Goal: Task Accomplishment & Management: Manage account settings

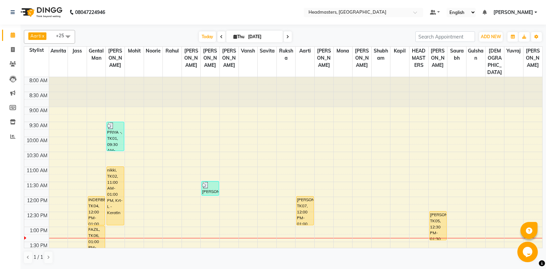
scroll to position [36, 0]
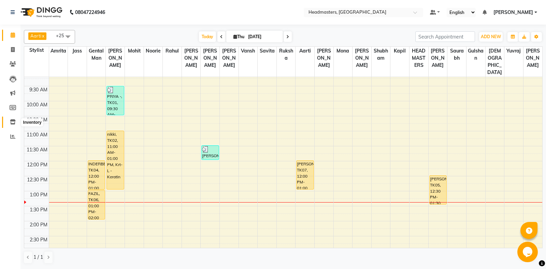
click at [14, 122] on icon at bounding box center [13, 121] width 6 height 5
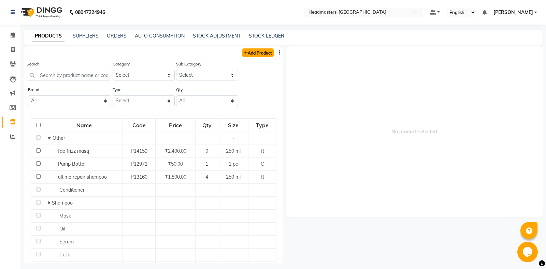
click at [265, 55] on link "Add Product" at bounding box center [257, 52] width 31 height 9
select select "true"
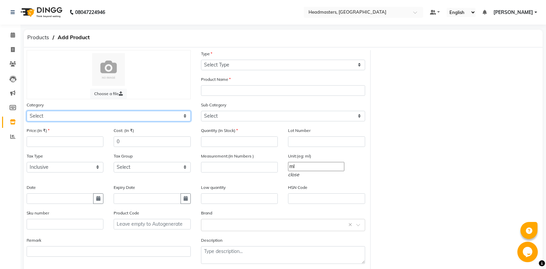
click at [27, 111] on select "Select Hair Skin Makeup Personal Care Appliances Beard Waxing Disposable Thread…" at bounding box center [109, 116] width 164 height 11
select select "1099101100"
click option "Hair" at bounding box center [0, 0] width 0 height 0
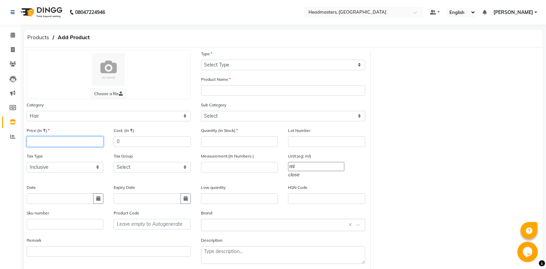
click at [51, 144] on input "number" at bounding box center [65, 141] width 77 height 11
type input "2300"
click at [137, 145] on input "0" at bounding box center [152, 141] width 77 height 11
click at [100, 199] on icon "button" at bounding box center [98, 198] width 4 height 5
select select "9"
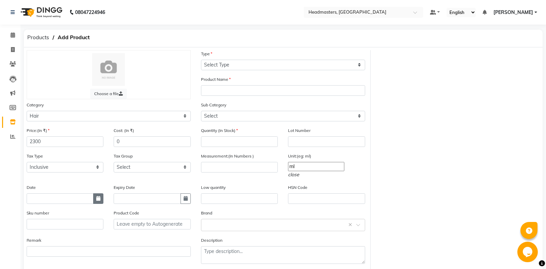
select select "2025"
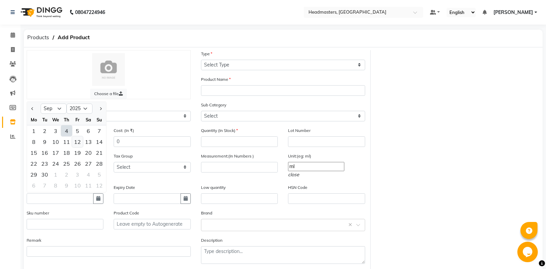
click at [76, 141] on div "12" at bounding box center [77, 141] width 11 height 11
type input "12-09-2025"
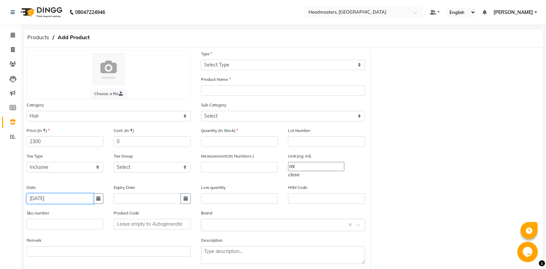
click at [59, 197] on input "12-09-2025" at bounding box center [60, 198] width 67 height 11
select select "9"
select select "2025"
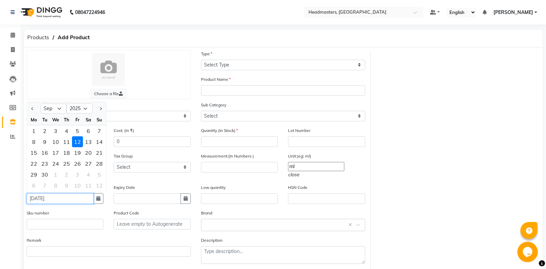
click at [59, 197] on input "12-09-2025" at bounding box center [60, 198] width 67 height 11
type input "12-09-2024"
click at [188, 199] on icon "button" at bounding box center [185, 198] width 4 height 5
select select "9"
select select "2025"
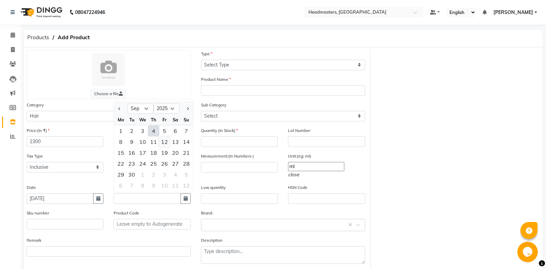
click at [166, 141] on div "12" at bounding box center [164, 141] width 11 height 11
type input "12-09-2025"
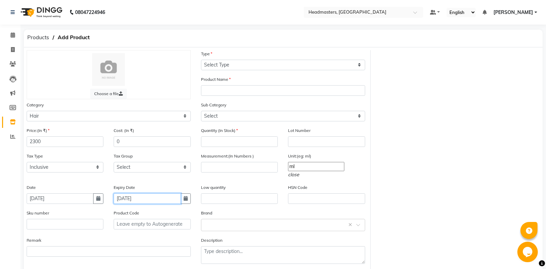
click at [147, 197] on input "12-09-2025" at bounding box center [147, 198] width 67 height 11
select select "9"
select select "2025"
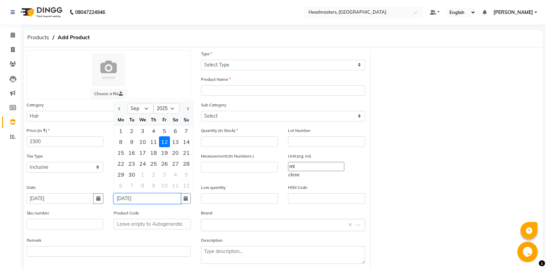
click at [144, 198] on input "12-09-2025" at bounding box center [147, 198] width 67 height 11
type input "12-09-2027"
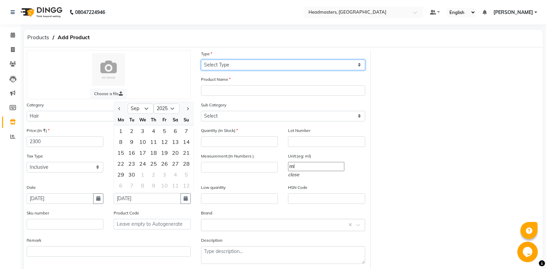
click at [201, 60] on select "Select Type Both Retail Consumable" at bounding box center [283, 65] width 164 height 11
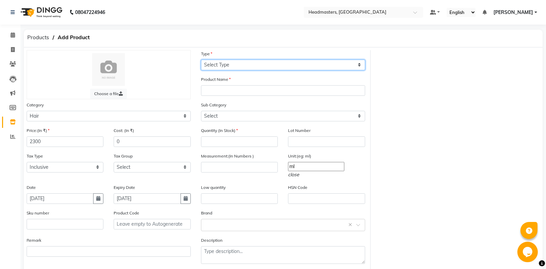
click at [201, 60] on select "Select Type Both Retail Consumable" at bounding box center [283, 65] width 164 height 11
select select "R"
click option "Retail" at bounding box center [0, 0] width 0 height 0
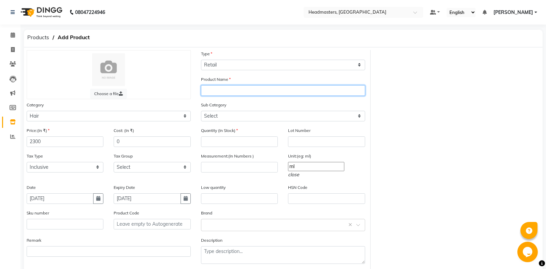
click at [214, 93] on input "text" at bounding box center [283, 90] width 164 height 11
type input "f"
type input "FIBER CLINIX SMOOTH SPRAY"
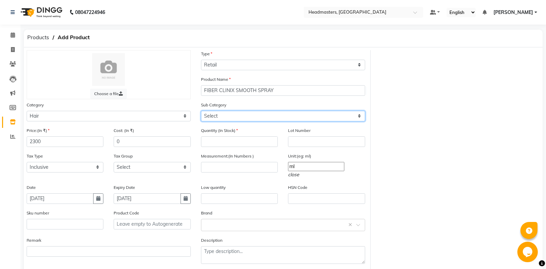
click at [201, 111] on select "Select Conditioner Shampoo Cream Mask Oil Serum Color Appliances Treatment Styl…" at bounding box center [283, 116] width 164 height 11
select select "1099101102"
click option "Conditioner" at bounding box center [0, 0] width 0 height 0
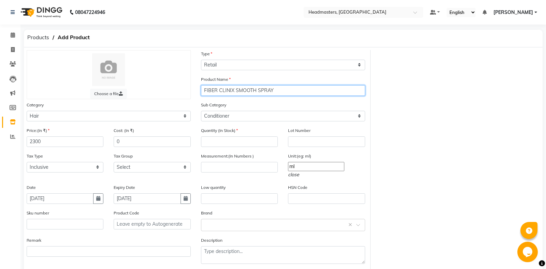
click at [235, 92] on input "FIBER CLINIX SMOOTH SPRAY" at bounding box center [283, 90] width 164 height 11
type input "FIBER CLINIX DE FRIZZ SMOOTH SPRAY"
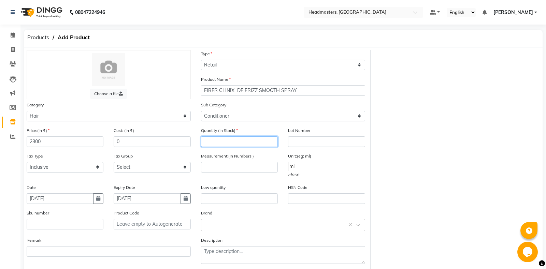
click at [237, 143] on input "number" at bounding box center [239, 141] width 77 height 11
type input "4"
click at [299, 144] on input "text" at bounding box center [326, 141] width 77 height 11
click at [234, 168] on input "number" at bounding box center [239, 167] width 77 height 11
type input "200"
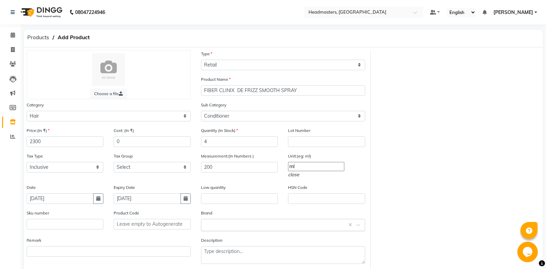
click at [242, 222] on input "text" at bounding box center [276, 224] width 143 height 7
type input "SCWAZ"
click at [257, 214] on div "Add item "SCWAZ"" at bounding box center [282, 211] width 163 height 13
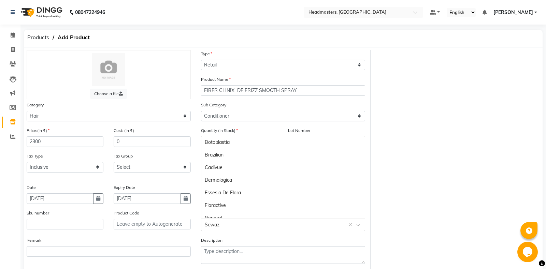
click at [221, 222] on input "text" at bounding box center [276, 224] width 143 height 7
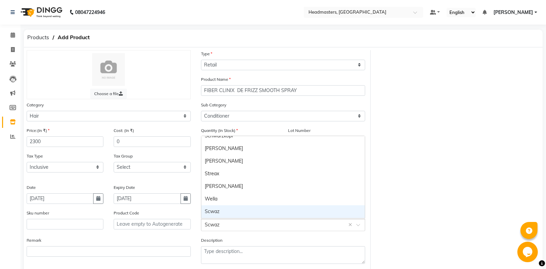
click at [221, 224] on input "text" at bounding box center [276, 224] width 143 height 7
click at [223, 223] on input "text" at bounding box center [276, 224] width 143 height 7
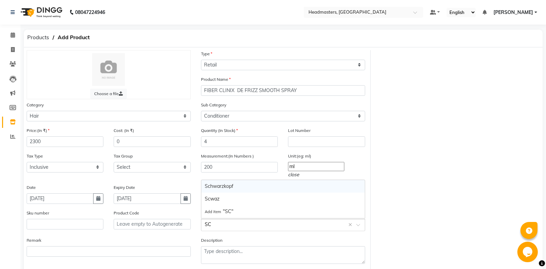
scroll to position [0, 0]
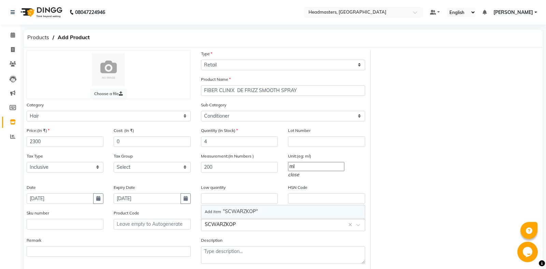
type input "SCWARZKOPF"
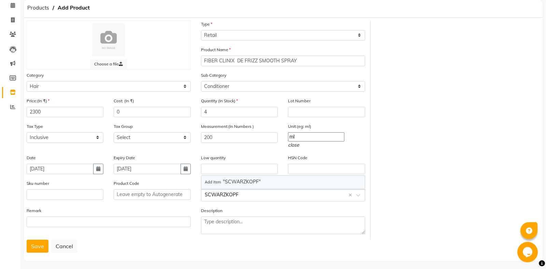
scroll to position [32, 0]
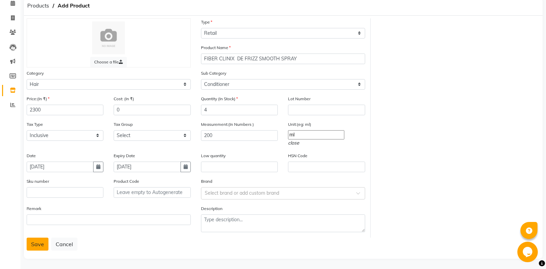
click at [33, 243] on button "Save" at bounding box center [38, 244] width 22 height 13
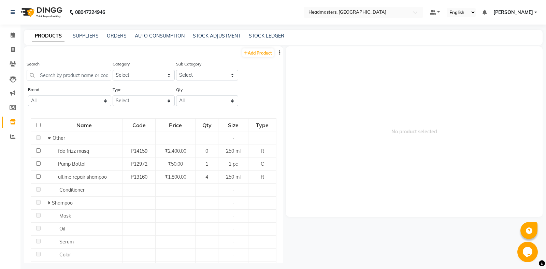
select select "true"
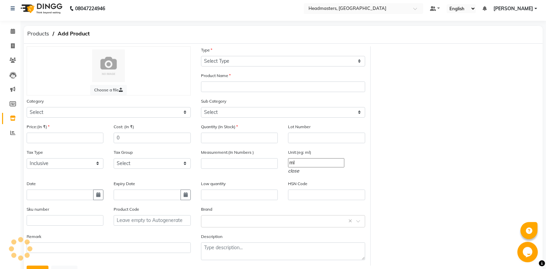
scroll to position [4, 0]
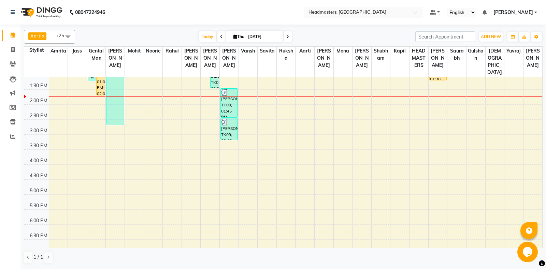
scroll to position [143, 0]
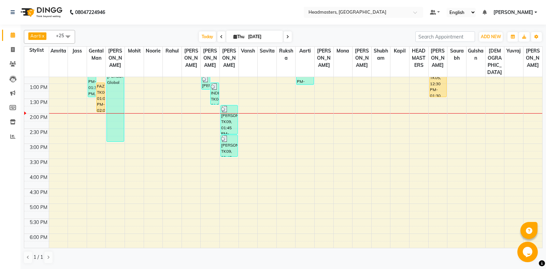
click at [192, 166] on div "8:00 AM 8:30 AM 9:00 AM 9:30 AM 10:00 AM 10:30 AM 11:00 AM 11:30 AM 12:00 PM 12…" at bounding box center [283, 144] width 518 height 420
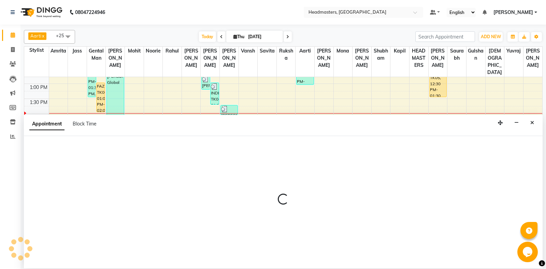
click at [192, 166] on div at bounding box center [283, 202] width 518 height 132
select select "60726"
select select "tentative"
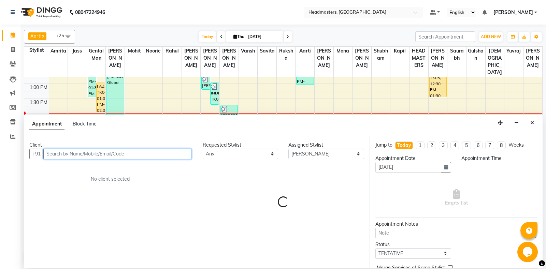
select select "945"
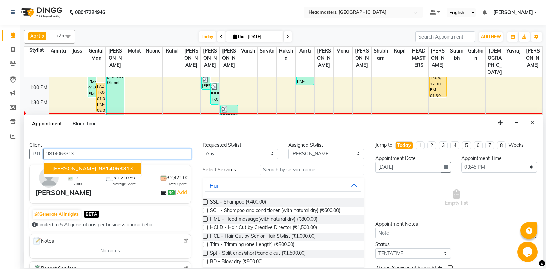
click at [72, 170] on span "[PERSON_NAME]" at bounding box center [74, 168] width 44 height 7
type input "9814063313"
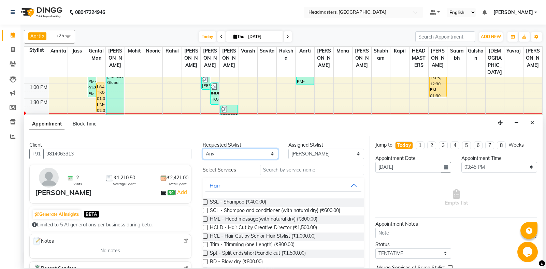
click at [203, 149] on select "Any [PERSON_NAME] Amrita [PERSON_NAME] Gental Man Gulshan HEADMASTERS [PERSON_N…" at bounding box center [241, 154] width 76 height 11
select select "60726"
click option "[PERSON_NAME]" at bounding box center [0, 0] width 0 height 0
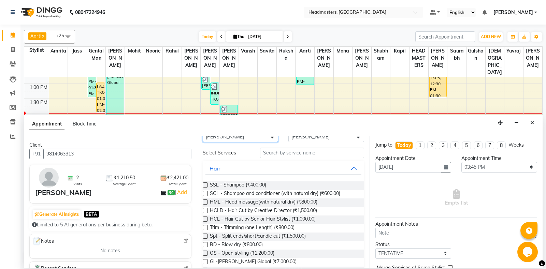
scroll to position [0, 0]
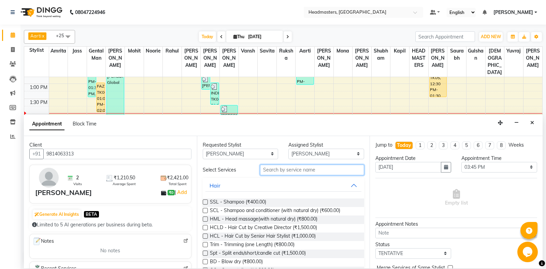
click at [274, 169] on input "text" at bounding box center [312, 170] width 104 height 11
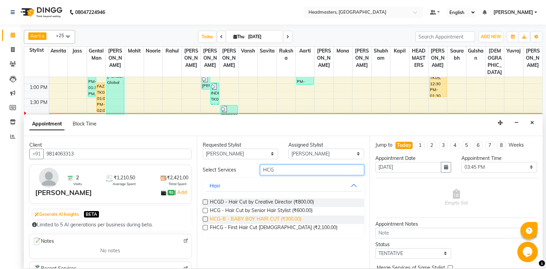
type input "HCG"
click at [272, 220] on span "HCG-B - BABY BOY HAIR CUT (₹300.00)" at bounding box center [255, 219] width 91 height 9
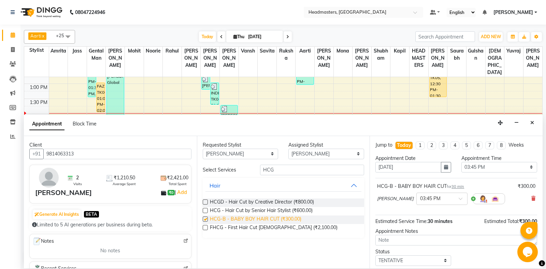
checkbox input "false"
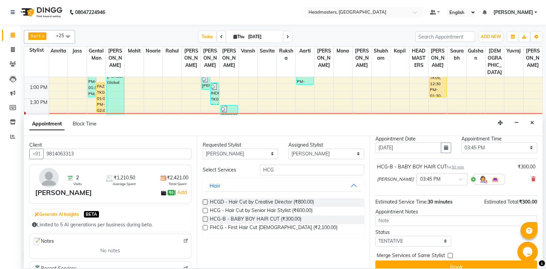
scroll to position [29, 0]
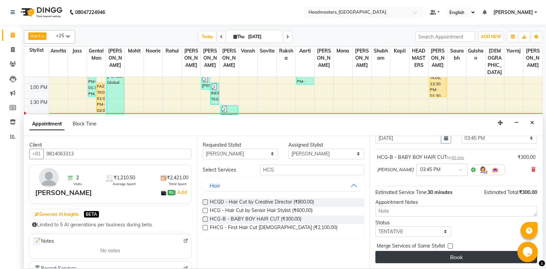
click at [410, 256] on button "Book" at bounding box center [456, 257] width 162 height 12
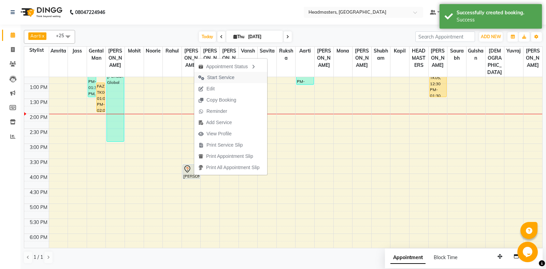
click at [234, 76] on span "Start Service" at bounding box center [220, 77] width 27 height 7
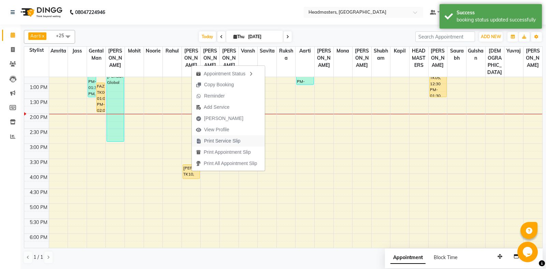
click at [226, 139] on span "Print Service Slip" at bounding box center [222, 140] width 36 height 7
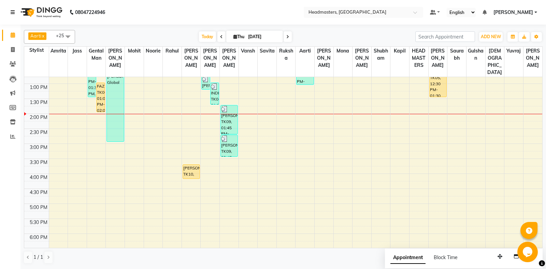
click at [11, 3] on link at bounding box center [14, 12] width 7 height 19
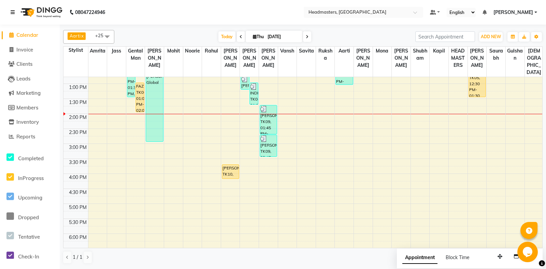
click at [11, 16] on link at bounding box center [14, 12] width 7 height 19
click at [11, 3] on link at bounding box center [14, 12] width 7 height 19
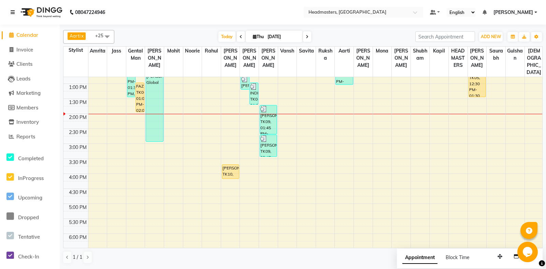
click at [11, 3] on link at bounding box center [14, 12] width 7 height 19
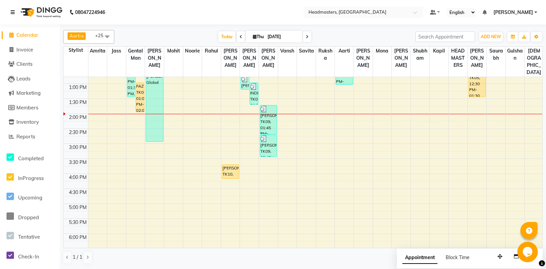
click at [11, 3] on link at bounding box center [14, 12] width 7 height 19
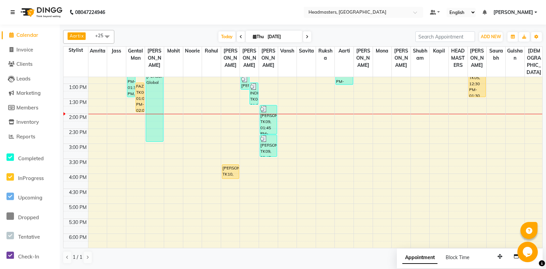
click at [11, 3] on link at bounding box center [14, 12] width 7 height 19
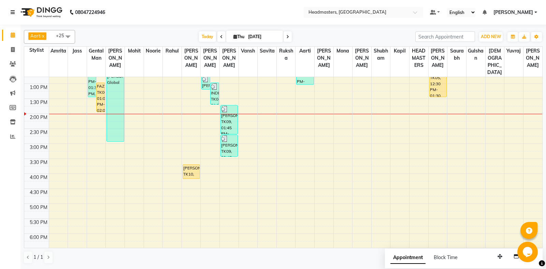
click at [11, 3] on link at bounding box center [14, 12] width 7 height 19
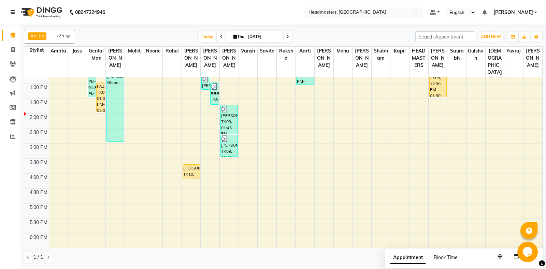
click at [11, 3] on link at bounding box center [14, 12] width 7 height 19
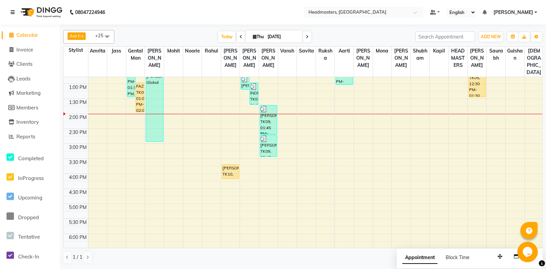
click at [11, 3] on link at bounding box center [14, 12] width 7 height 19
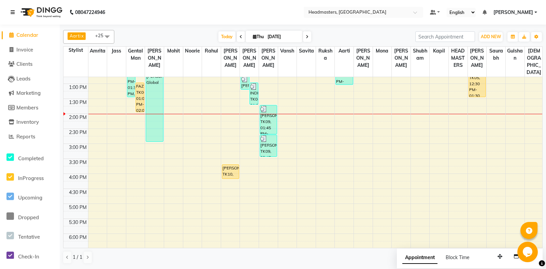
click at [11, 3] on link at bounding box center [14, 12] width 7 height 19
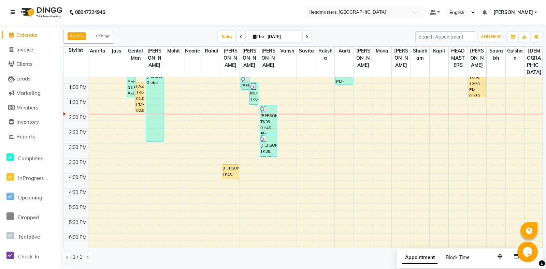
click at [11, 3] on link at bounding box center [14, 12] width 7 height 19
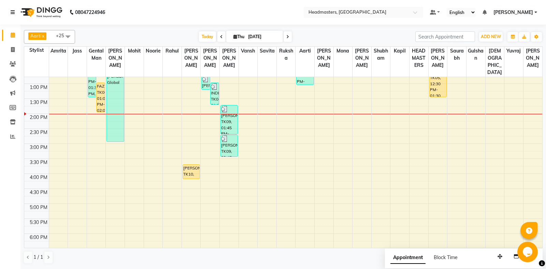
click at [11, 3] on link at bounding box center [14, 12] width 7 height 19
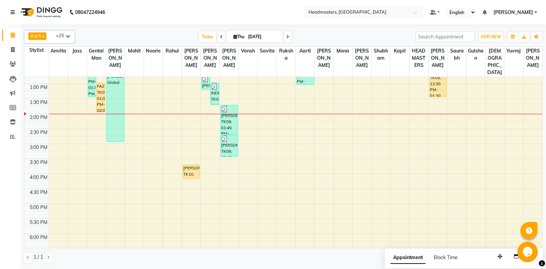
click at [11, 3] on link at bounding box center [14, 12] width 7 height 19
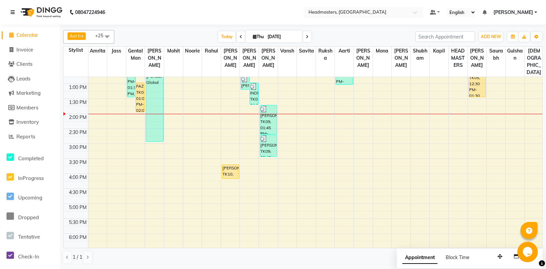
click at [11, 3] on link at bounding box center [14, 12] width 7 height 19
click at [13, 10] on link at bounding box center [14, 12] width 7 height 19
click at [11, 3] on link at bounding box center [14, 12] width 7 height 19
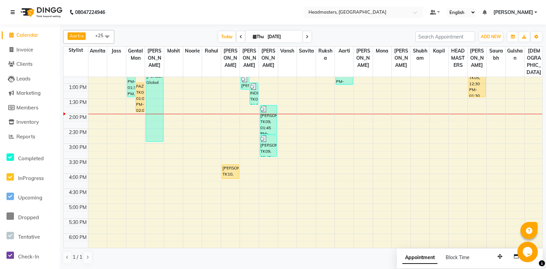
click at [11, 3] on link at bounding box center [14, 12] width 7 height 19
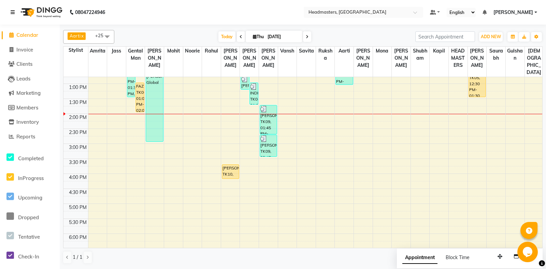
click at [11, 3] on link at bounding box center [14, 12] width 7 height 19
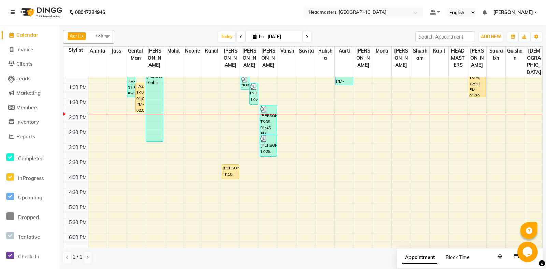
click at [11, 3] on link at bounding box center [14, 12] width 7 height 19
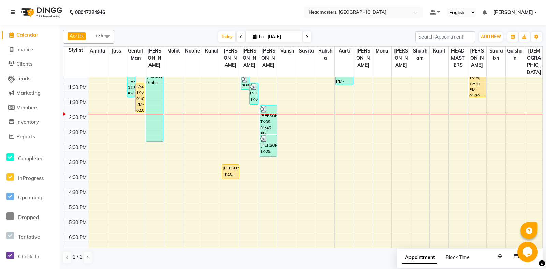
click at [11, 3] on link at bounding box center [14, 12] width 7 height 19
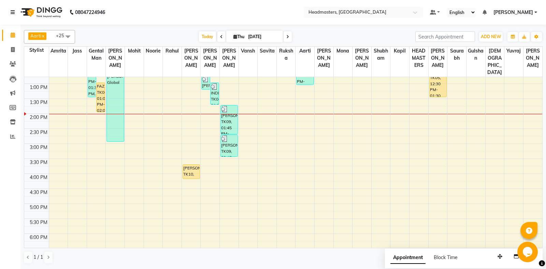
click at [11, 3] on link at bounding box center [14, 12] width 7 height 19
click at [11, 11] on icon at bounding box center [13, 12] width 4 height 5
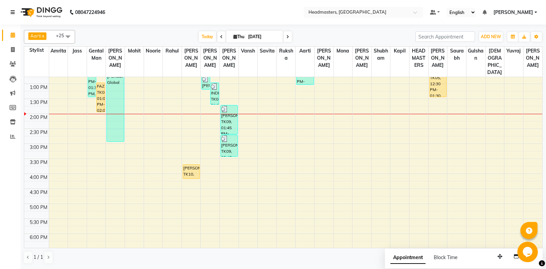
click at [11, 3] on link at bounding box center [14, 12] width 7 height 19
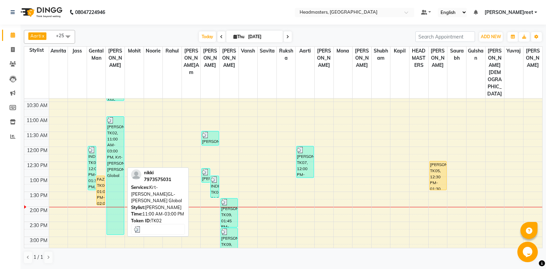
click at [114, 136] on div "[PERSON_NAME], TK02, 11:00 AM-03:00 PM, Krt-[PERSON_NAME],GL-[PERSON_NAME] Glob…" at bounding box center [115, 176] width 17 height 118
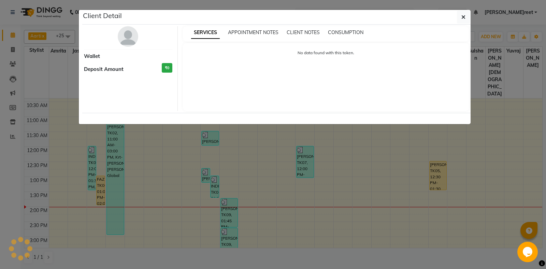
select select "3"
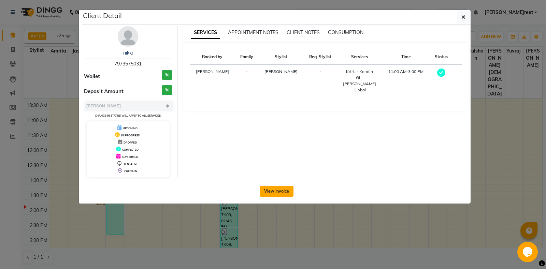
click at [274, 188] on button "View Invoice" at bounding box center [276, 191] width 34 height 11
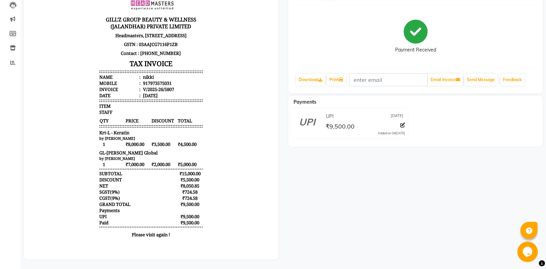
scroll to position [74, 0]
click at [13, 63] on icon at bounding box center [12, 62] width 5 height 5
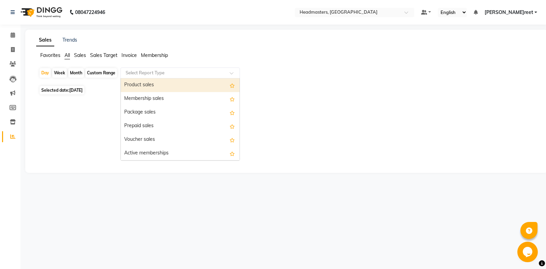
click at [147, 73] on input "text" at bounding box center [173, 73] width 98 height 7
click at [149, 83] on div "Product sales" at bounding box center [180, 85] width 119 height 14
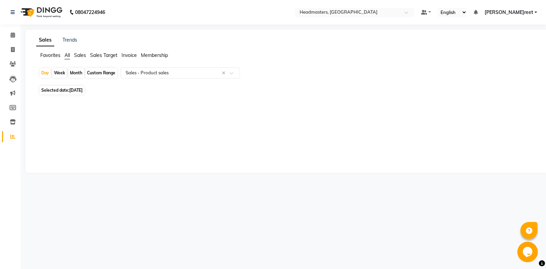
click at [59, 89] on span "Selected date: 04-09-2025" at bounding box center [62, 90] width 45 height 9
select select "9"
select select "2025"
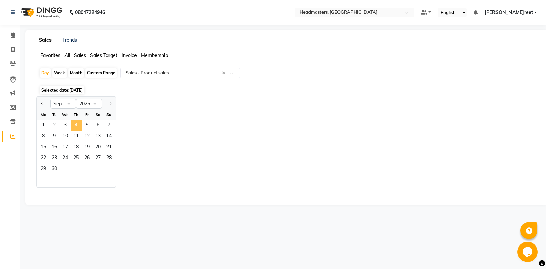
click at [77, 127] on span "4" at bounding box center [76, 125] width 11 height 11
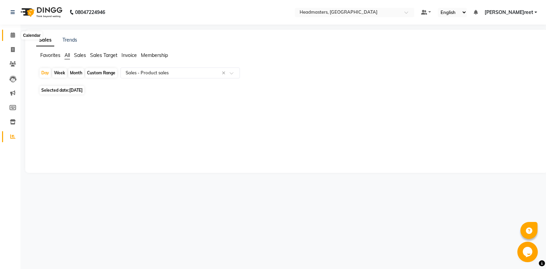
click at [12, 33] on icon at bounding box center [13, 34] width 4 height 5
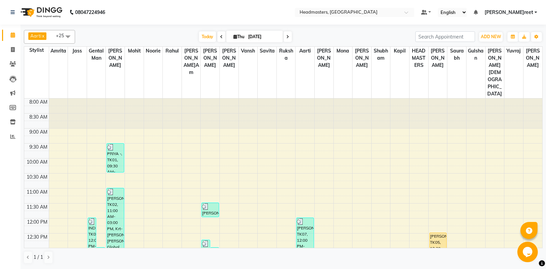
click at [219, 34] on span at bounding box center [221, 36] width 8 height 11
type input "03-09-2025"
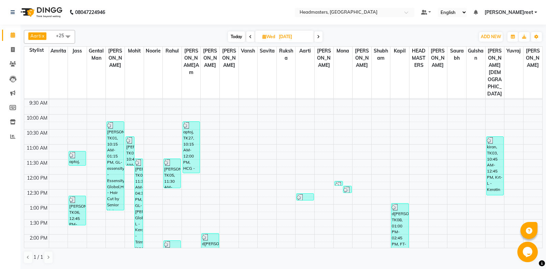
scroll to position [31, 0]
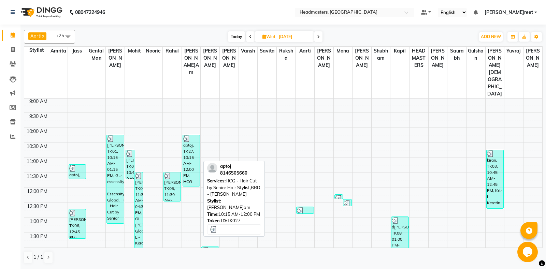
click at [188, 135] on div "aptoj, TK27, 10:15 AM-12:00 PM, HCG - Hair Cut by Senior Hair Stylist,BRD - Bea…" at bounding box center [191, 160] width 17 height 51
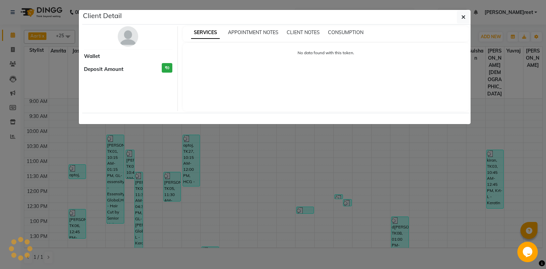
select select "3"
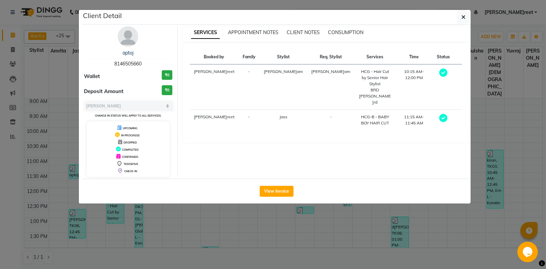
click at [122, 64] on span "8146505660" at bounding box center [127, 64] width 27 height 6
copy span "8146505660"
click at [60, 87] on ngb-modal-window "Client Detail aptoj 8146505660 Wallet ₹0 Deposit Amount ₹0 Select MARK DONE UPC…" at bounding box center [273, 134] width 546 height 269
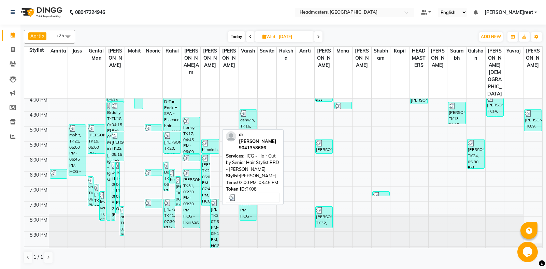
scroll to position [245, 0]
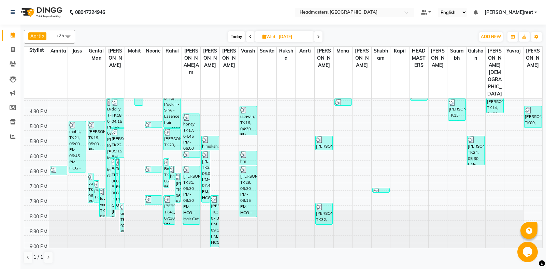
click at [79, 183] on div "8:00 AM 8:30 AM 9:00 AM 9:30 AM 10:00 AM 10:30 AM 11:00 AM 11:30 AM 12:00 PM 12…" at bounding box center [283, 63] width 518 height 420
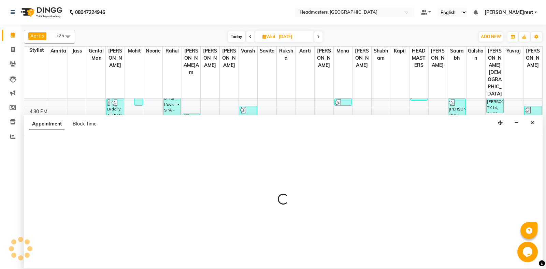
select select "60714"
select select "tentative"
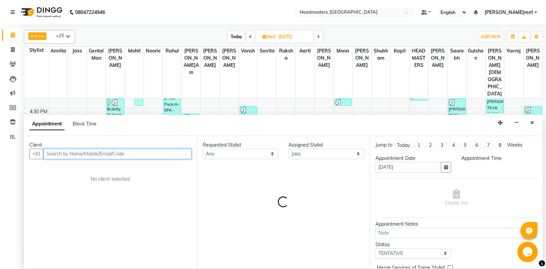
select select "1185"
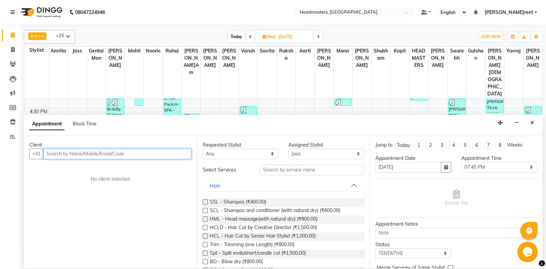
paste input "8146505660"
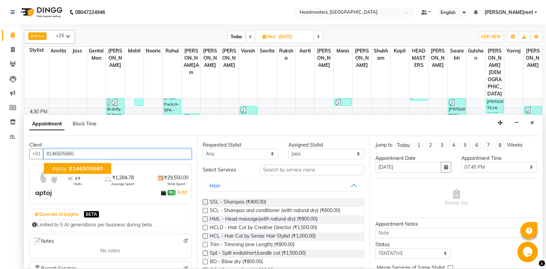
click at [71, 169] on span "8146505660" at bounding box center [86, 168] width 34 height 7
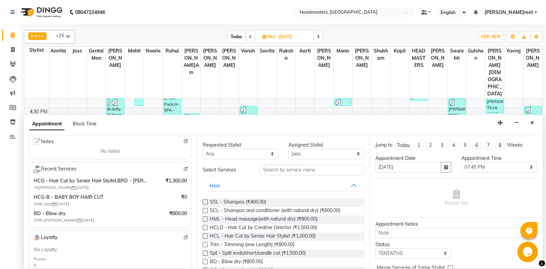
scroll to position [72, 0]
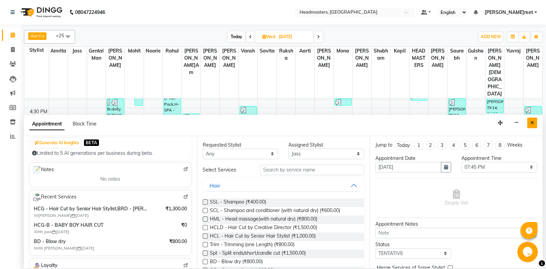
type input "8146505660"
click at [532, 120] on icon "Close" at bounding box center [532, 122] width 4 height 5
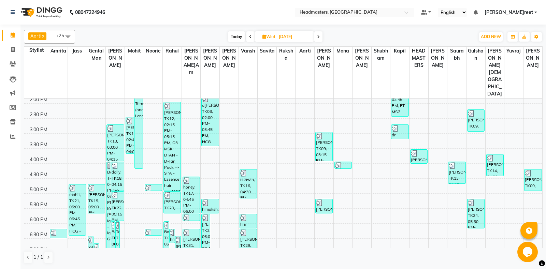
scroll to position [174, 0]
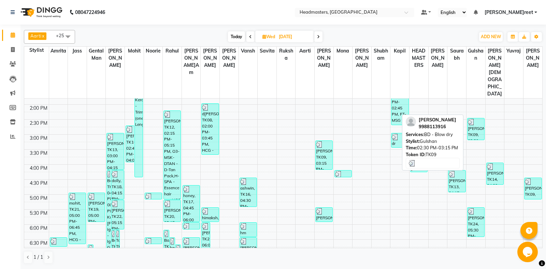
click at [475, 118] on div "navdeep, TK09, 02:30 PM-03:15 PM, BD - Blow dry" at bounding box center [475, 128] width 17 height 21
select select "3"
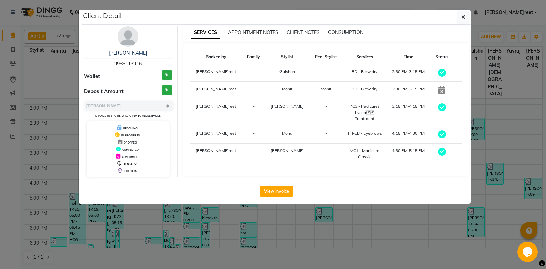
click at [285, 225] on ngb-modal-window "Client Detail navdeep 9988113916 Wallet ₹0 Deposit Amount ₹0 Select MARK DONE U…" at bounding box center [273, 134] width 546 height 269
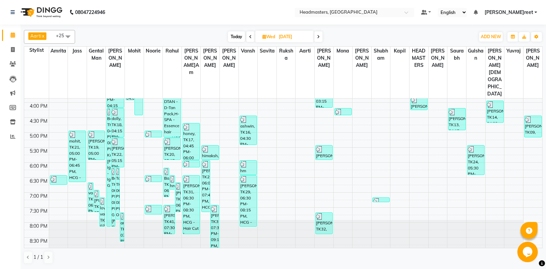
scroll to position [245, 0]
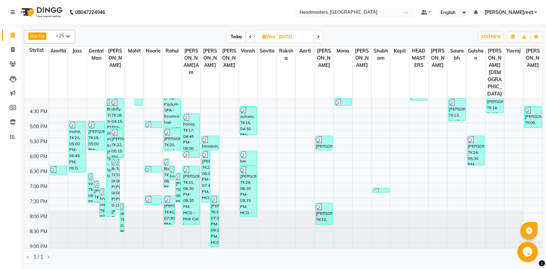
click at [317, 40] on span at bounding box center [318, 36] width 8 height 11
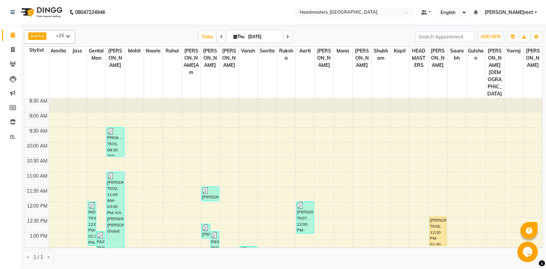
scroll to position [0, 0]
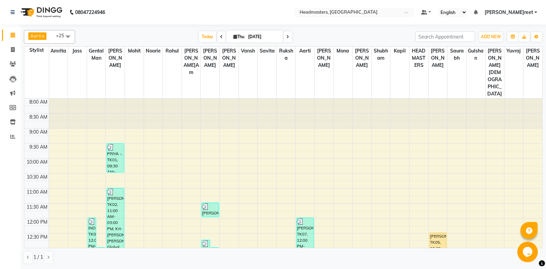
click at [217, 40] on span at bounding box center [221, 36] width 8 height 11
type input "03-09-2025"
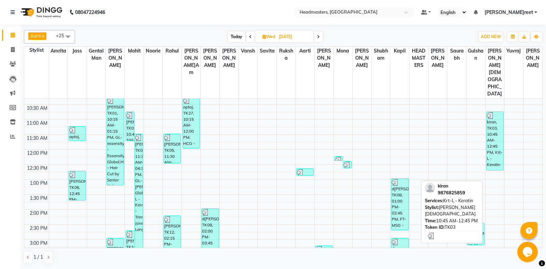
scroll to position [72, 0]
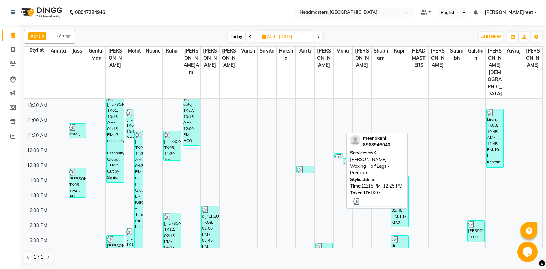
click at [339, 154] on img at bounding box center [338, 157] width 7 height 7
select select "3"
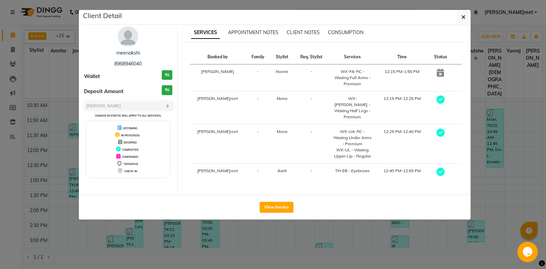
click at [354, 207] on ngb-modal-window "Client Detail meenakshi 8968946040 Wallet ₹0 Deposit Amount ₹0 Select MARK DONE…" at bounding box center [273, 134] width 546 height 269
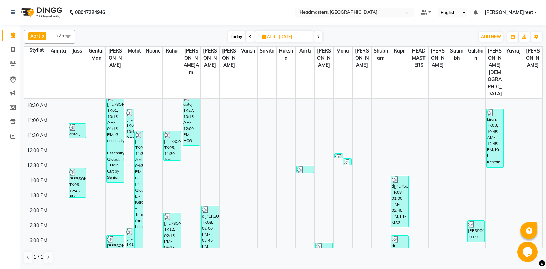
click at [322, 35] on span at bounding box center [318, 36] width 8 height 11
type input "[DATE]"
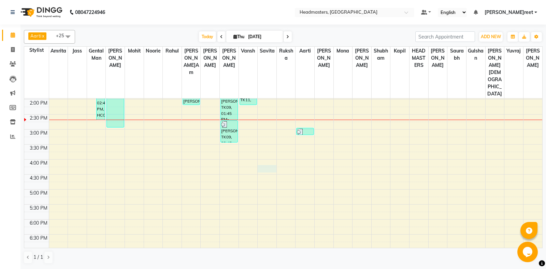
click at [265, 144] on div "8:00 AM 8:30 AM 9:00 AM 9:30 AM 10:00 AM 10:30 AM 11:00 AM 11:30 AM 12:00 PM 12…" at bounding box center [283, 130] width 518 height 420
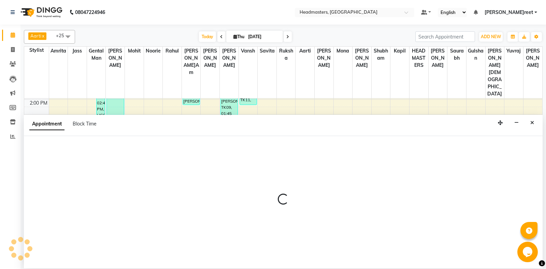
select select "60732"
select select "tentative"
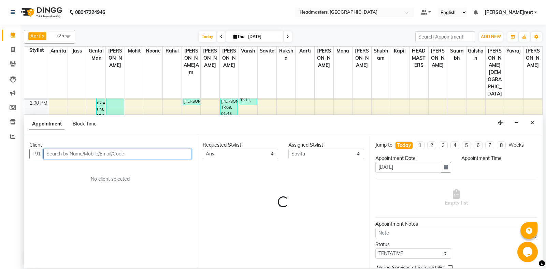
select select "975"
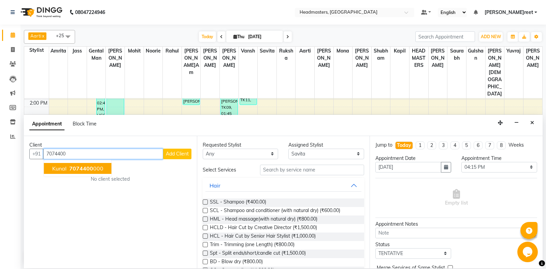
drag, startPoint x: 100, startPoint y: 167, endPoint x: 159, endPoint y: 163, distance: 58.8
click at [114, 165] on div "Client +91 7074400 Kunal 7074400 000 Add Client No client selected" at bounding box center [110, 202] width 173 height 132
click at [99, 165] on button "Kunal 7074400 000" at bounding box center [78, 168] width 68 height 11
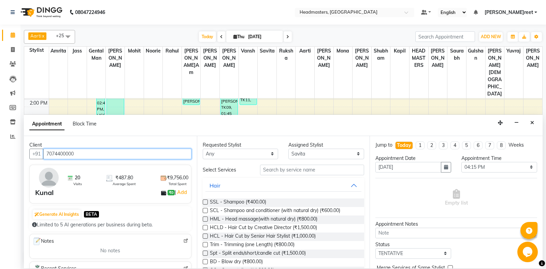
type input "7074400000"
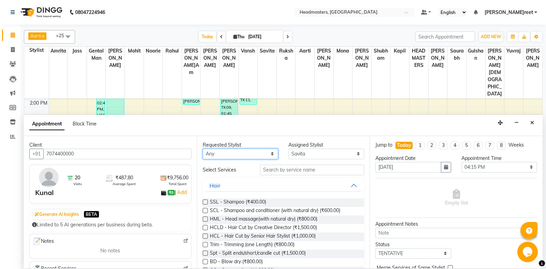
click at [203, 149] on select "Any [PERSON_NAME] Amrita [PERSON_NAME] Gental Man Gulshan HEADMASTERS [PERSON_N…" at bounding box center [241, 154] width 76 height 11
select select "60727"
click option "[PERSON_NAME]" at bounding box center [0, 0] width 0 height 0
select select "60727"
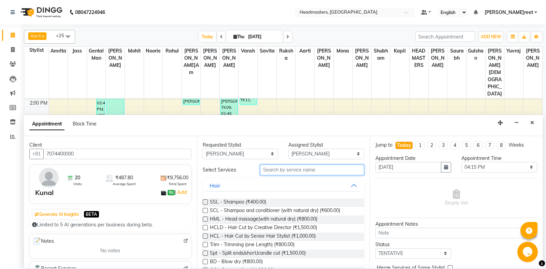
click at [299, 171] on input "text" at bounding box center [312, 170] width 104 height 11
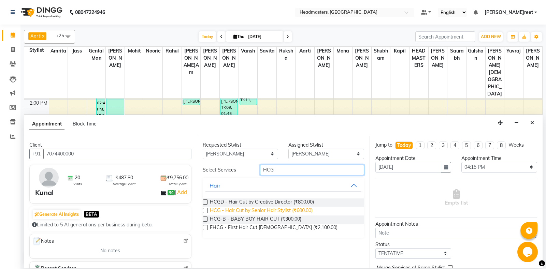
type input "HCG"
click at [301, 212] on span "HCG - Hair Cut by Senior Hair Stylist (₹600.00)" at bounding box center [261, 211] width 103 height 9
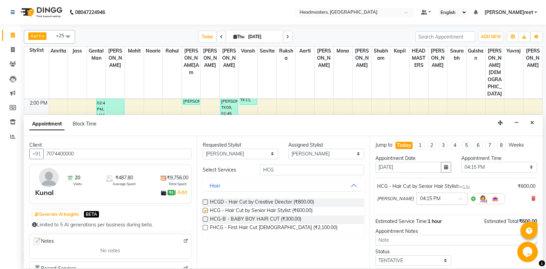
checkbox input "false"
click at [461, 162] on select "Select 09:00 AM 09:15 AM 09:30 AM 09:45 AM 10:00 AM 10:15 AM 10:30 AM 10:45 AM …" at bounding box center [499, 167] width 76 height 11
select select "885"
click option "02:45 PM" at bounding box center [0, 0] width 0 height 0
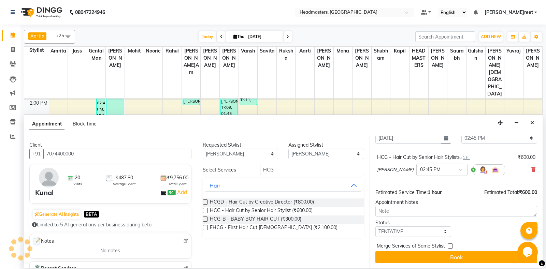
click at [488, 250] on div "Merge Services of Same Stylist" at bounding box center [456, 246] width 162 height 9
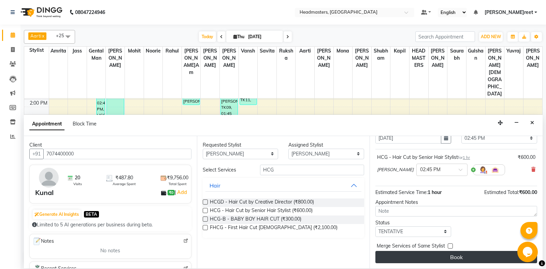
click at [487, 253] on button "Book" at bounding box center [456, 257] width 162 height 12
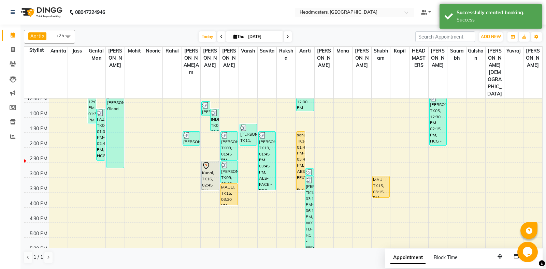
scroll to position [138, 0]
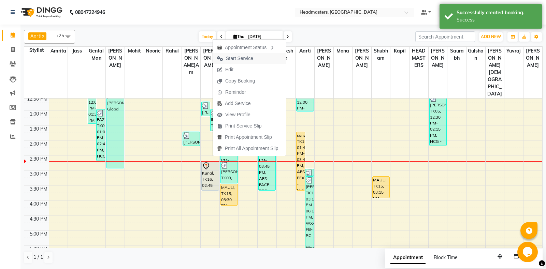
click at [252, 59] on span "Start Service" at bounding box center [239, 58] width 27 height 7
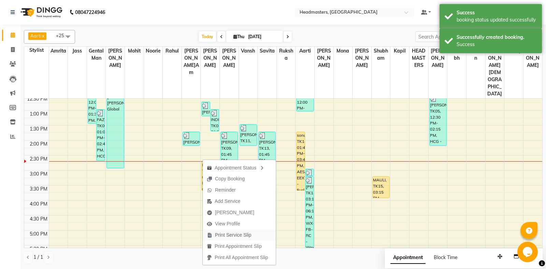
click at [233, 239] on span "Print Service Slip" at bounding box center [229, 234] width 53 height 11
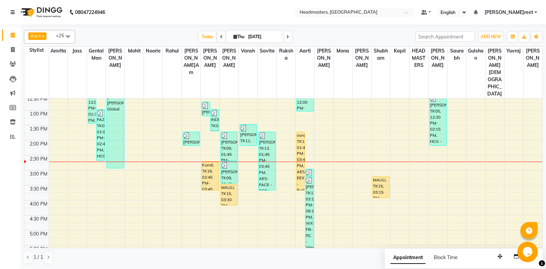
click at [15, 11] on icon at bounding box center [13, 12] width 4 height 5
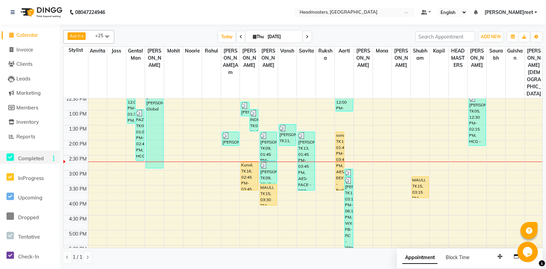
click at [8, 160] on icon at bounding box center [10, 157] width 8 height 9
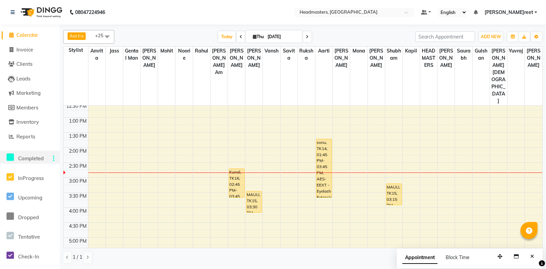
click at [148, 177] on div "8:00 AM 8:30 AM 9:00 AM 9:30 AM 10:00 AM 10:30 AM 11:00 AM 11:30 AM 12:00 PM 12…" at bounding box center [302, 178] width 478 height 420
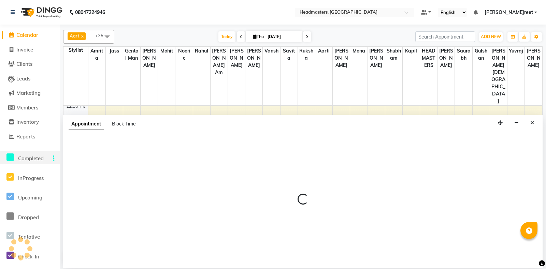
select select "60721"
select select "960"
select select "tentative"
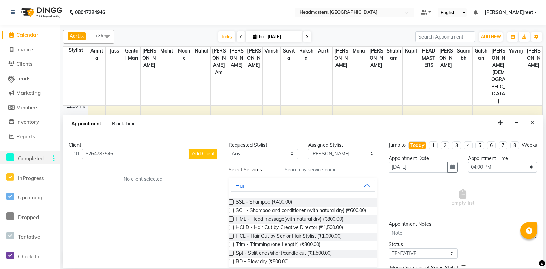
type input "8264787546"
click at [217, 156] on button "Add Client" at bounding box center [203, 154] width 28 height 11
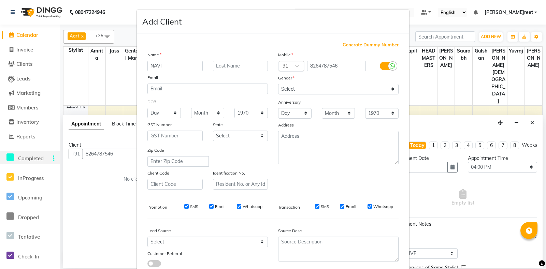
type input "NAVI"
click at [278, 84] on select "Select Male Female Other Prefer Not To Say" at bounding box center [338, 89] width 120 height 11
click option "Other" at bounding box center [0, 0] width 0 height 0
click at [278, 84] on select "Select Male Female Other Prefer Not To Say" at bounding box center [338, 89] width 120 height 11
select select "female"
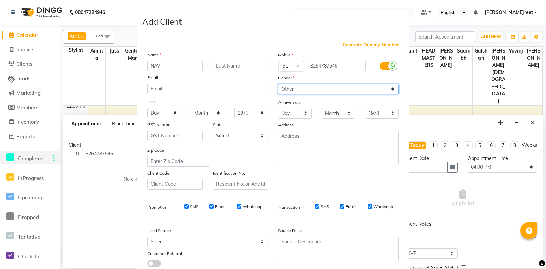
click option "Female" at bounding box center [0, 0] width 0 height 0
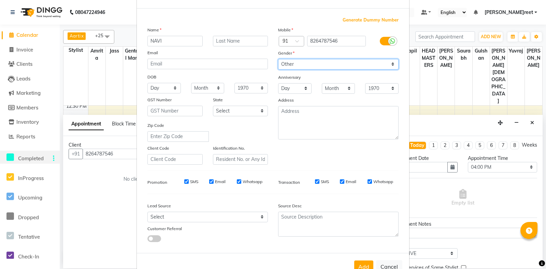
scroll to position [47, 0]
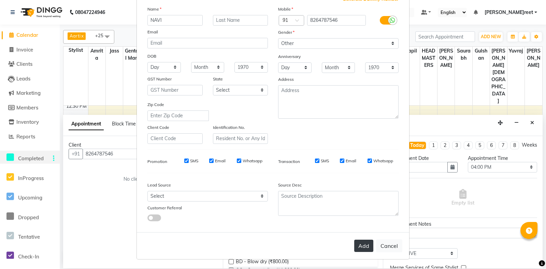
click at [363, 252] on button "Add" at bounding box center [363, 246] width 19 height 12
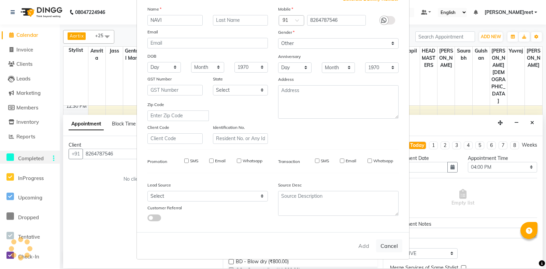
select select
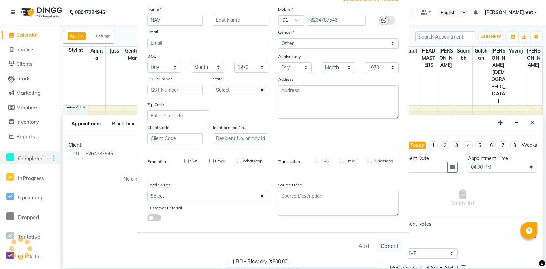
select select
checkbox input "false"
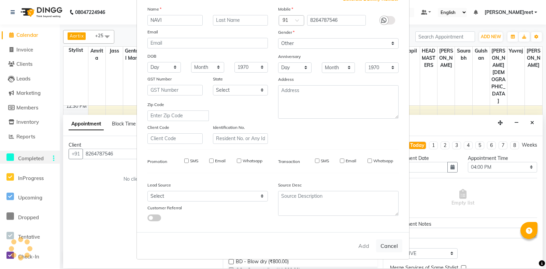
checkbox input "false"
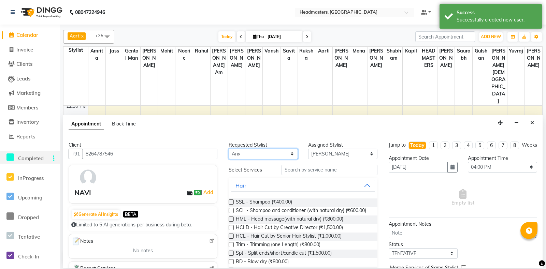
click at [228, 149] on select "Any [PERSON_NAME] Amrita [PERSON_NAME] Gental Man Gulshan HEADMASTERS [PERSON_N…" at bounding box center [262, 154] width 69 height 11
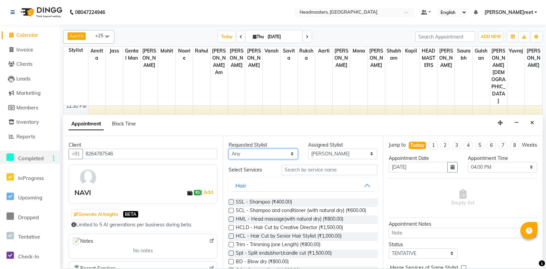
select select "60749"
click option "Shubham" at bounding box center [0, 0] width 0 height 0
select select "60749"
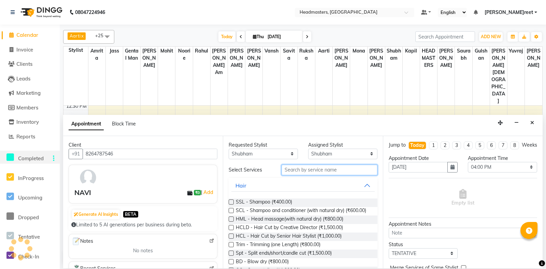
click at [319, 171] on input "text" at bounding box center [328, 170] width 95 height 11
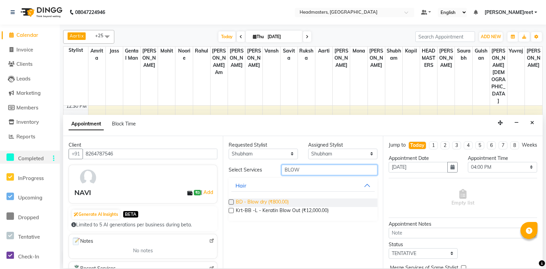
type input "BLOW"
click at [277, 200] on span "BD - Blow dry (₹800.00)" at bounding box center [262, 202] width 53 height 9
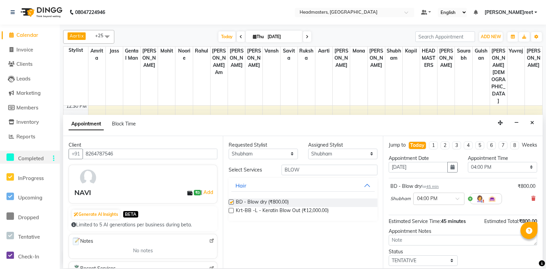
checkbox input "false"
click at [467, 162] on select "Select 09:00 AM 09:15 AM 09:30 AM 09:45 AM 10:00 AM 10:15 AM 10:30 AM 10:45 AM …" at bounding box center [501, 167] width 69 height 11
select select "885"
click option "02:45 PM" at bounding box center [0, 0] width 0 height 0
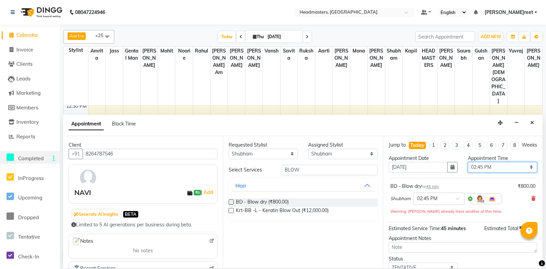
scroll to position [36, 0]
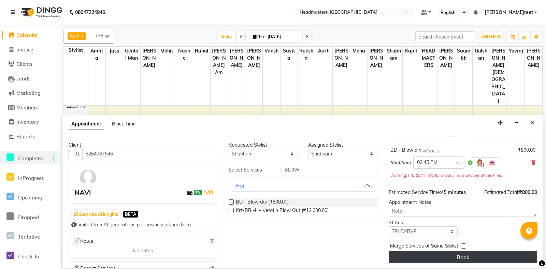
click at [466, 255] on button "Book" at bounding box center [462, 257] width 148 height 12
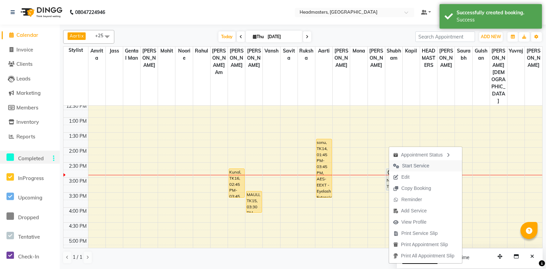
click at [426, 169] on span "Start Service" at bounding box center [415, 165] width 27 height 7
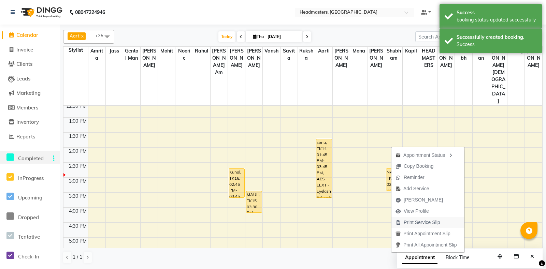
click at [439, 228] on span "Print Service Slip" at bounding box center [417, 222] width 53 height 11
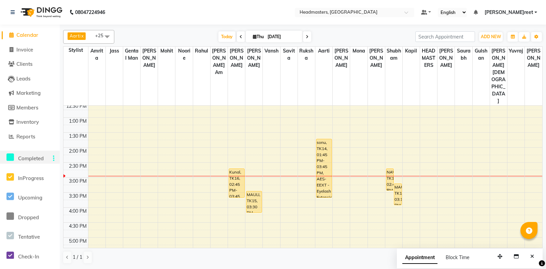
click at [11, 155] on icon at bounding box center [10, 157] width 8 height 9
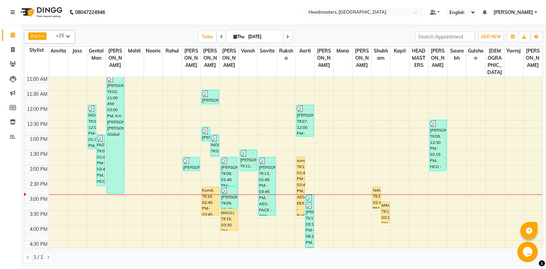
scroll to position [107, 0]
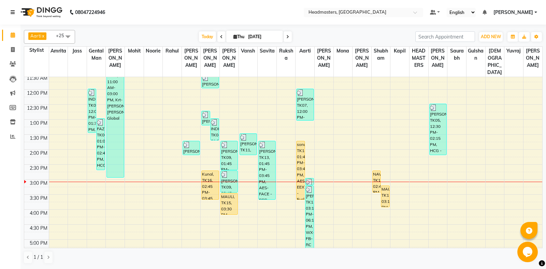
click at [14, 11] on icon at bounding box center [13, 12] width 4 height 5
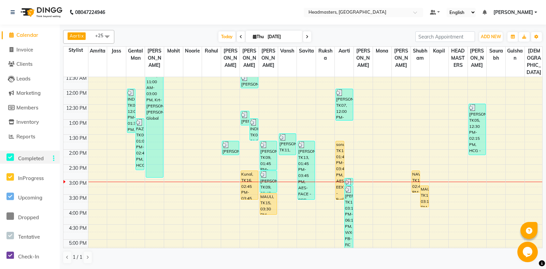
click at [13, 159] on icon at bounding box center [10, 157] width 8 height 9
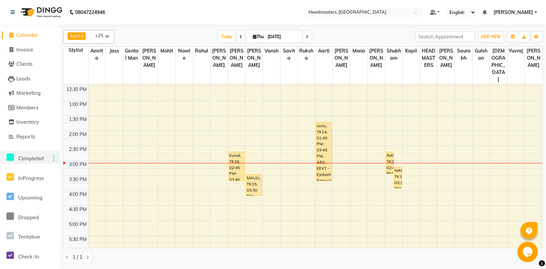
scroll to position [143, 0]
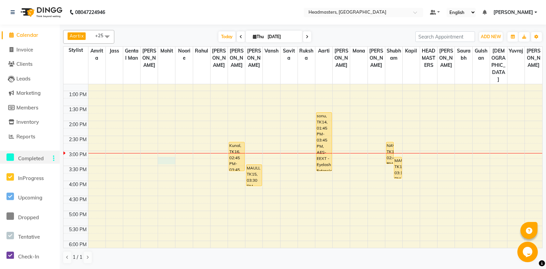
click at [173, 152] on div "8:00 AM 8:30 AM 9:00 AM 9:30 AM 10:00 AM 10:30 AM 11:00 AM 11:30 AM 12:00 PM 12…" at bounding box center [302, 151] width 478 height 420
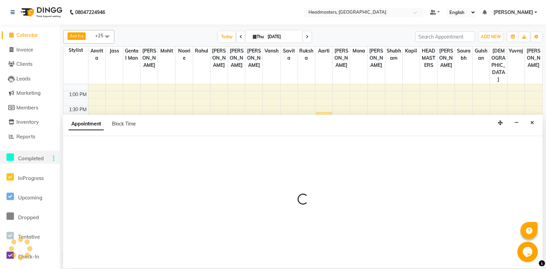
select select "60723"
select select "915"
select select "tentative"
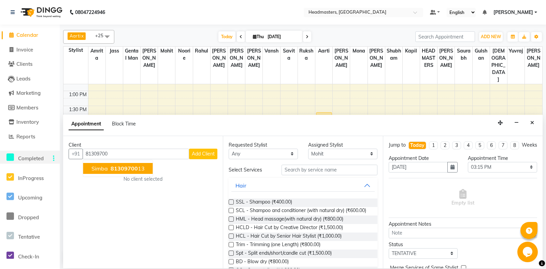
click at [132, 168] on span "81309700" at bounding box center [123, 168] width 27 height 7
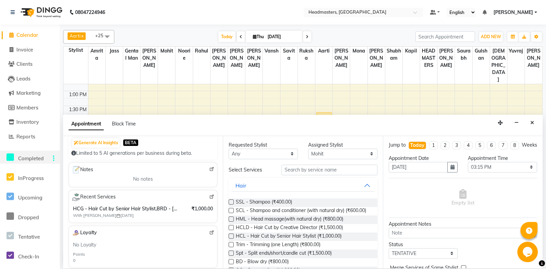
scroll to position [0, 0]
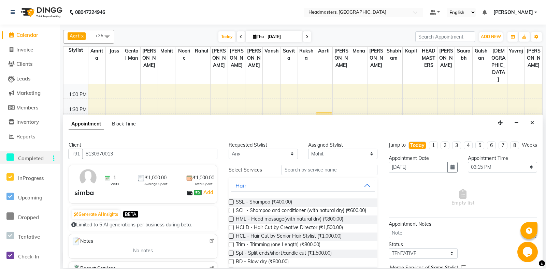
type input "8130970013"
click at [228, 149] on select "Any [PERSON_NAME] Amrita [PERSON_NAME] Gental Man Gulshan HEADMASTERS [PERSON_N…" at bounding box center [262, 154] width 69 height 11
select select "60730"
click option "Vansh" at bounding box center [0, 0] width 0 height 0
select select "60730"
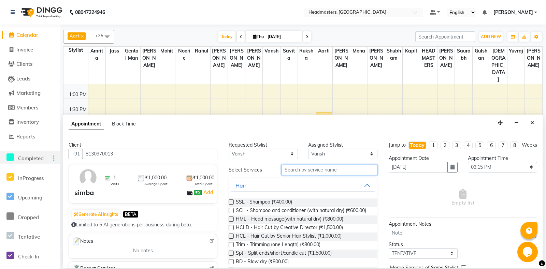
click at [307, 173] on input "text" at bounding box center [328, 170] width 95 height 11
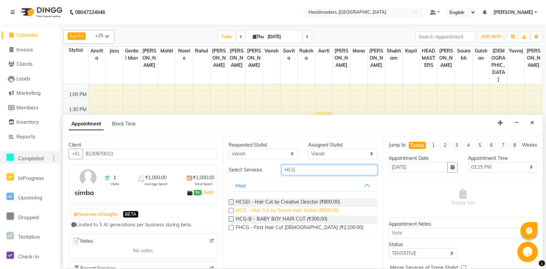
type input "HCG"
click at [327, 208] on span "HCG - Hair Cut by Senior Hair Stylist (₹600.00)" at bounding box center [287, 211] width 103 height 9
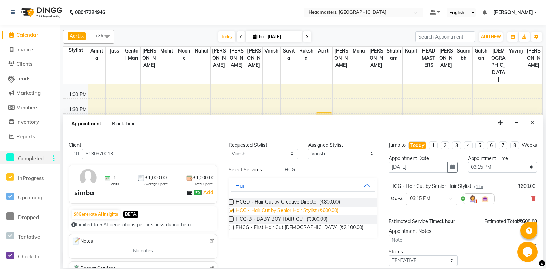
checkbox input "false"
click at [467, 162] on select "Select 09:00 AM 09:15 AM 09:30 AM 09:45 AM 10:00 AM 10:15 AM 10:30 AM 10:45 AM …" at bounding box center [501, 167] width 69 height 11
click at [482, 185] on span "1 hr" at bounding box center [479, 186] width 7 height 5
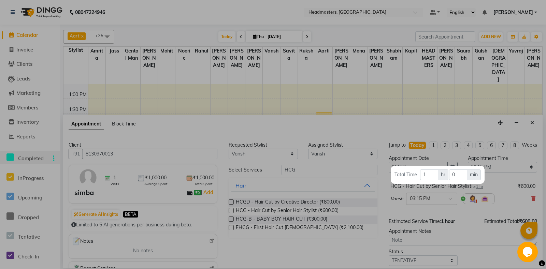
click at [409, 210] on div at bounding box center [273, 134] width 546 height 269
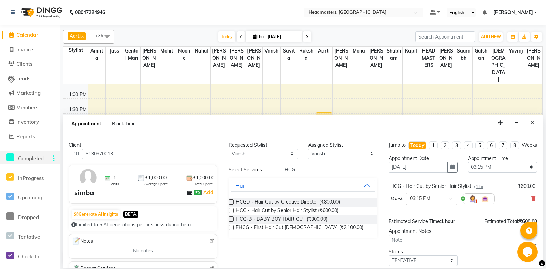
scroll to position [29, 0]
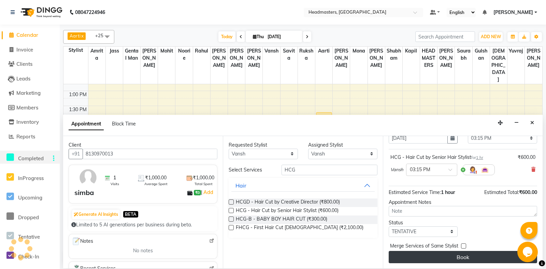
click at [434, 260] on button "Book" at bounding box center [462, 257] width 148 height 12
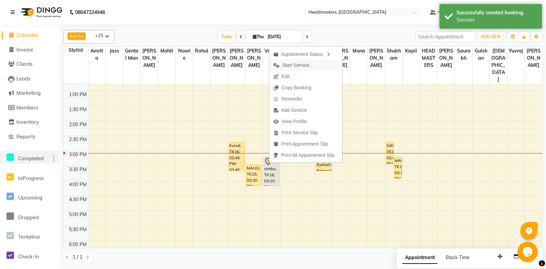
click at [301, 64] on span "Start Service" at bounding box center [295, 65] width 27 height 7
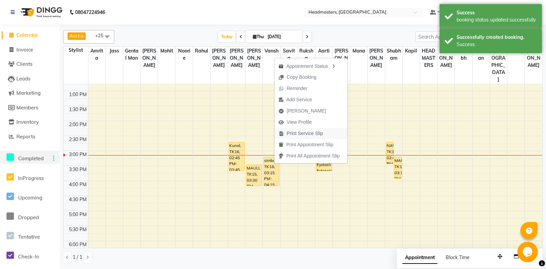
click at [306, 129] on span "Print Service Slip" at bounding box center [300, 133] width 53 height 11
